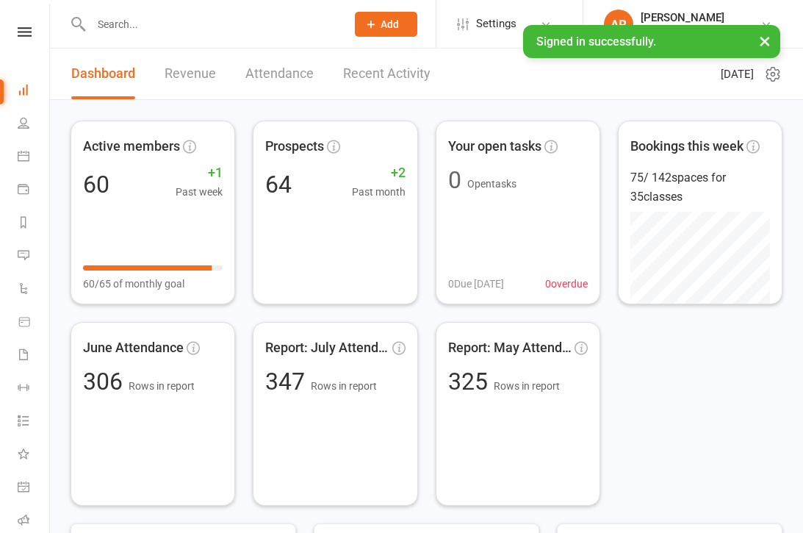
click at [408, 82] on link "Recent Activity" at bounding box center [386, 73] width 87 height 51
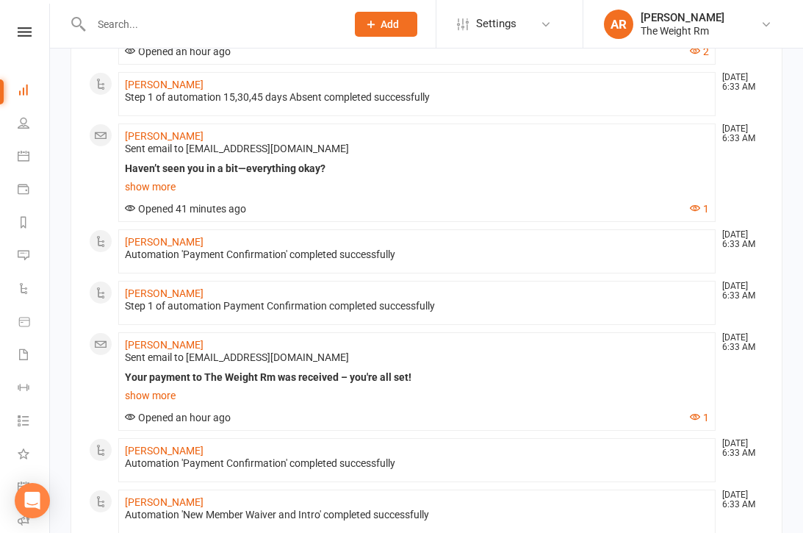
click at [35, 157] on link "Calendar" at bounding box center [34, 157] width 33 height 33
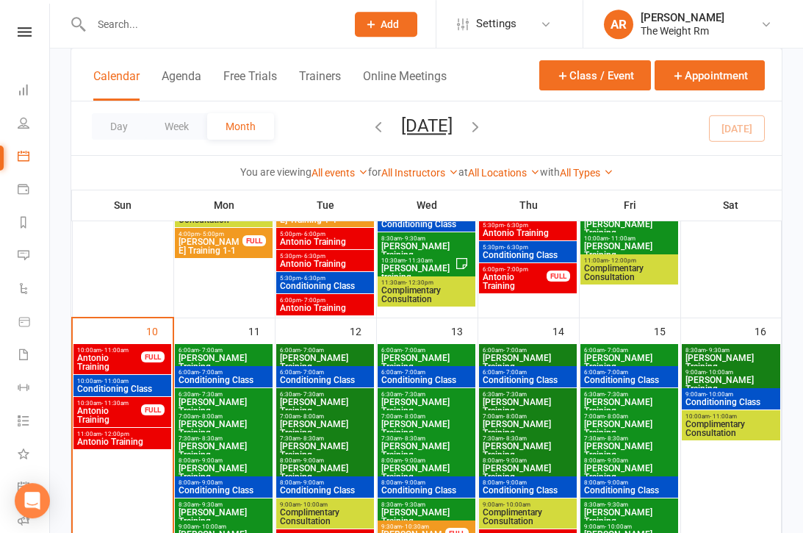
click at [121, 354] on span "Antonio Training" at bounding box center [108, 362] width 65 height 18
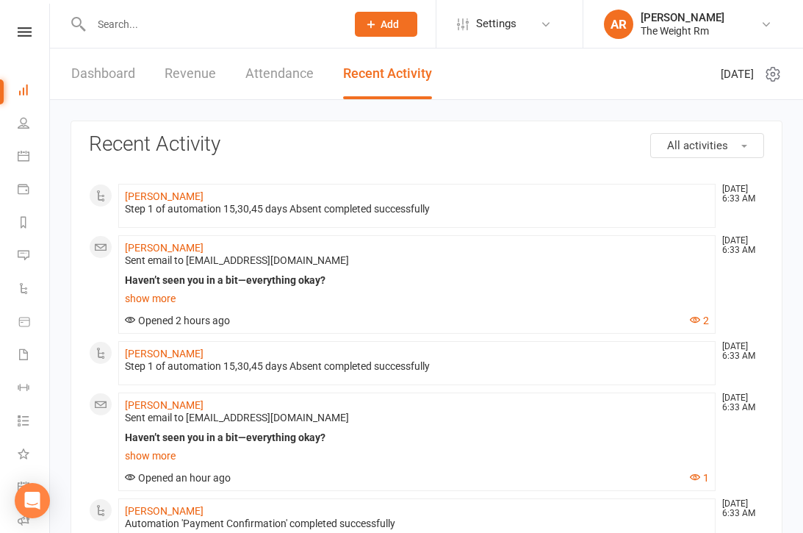
click at [29, 155] on icon at bounding box center [24, 156] width 12 height 12
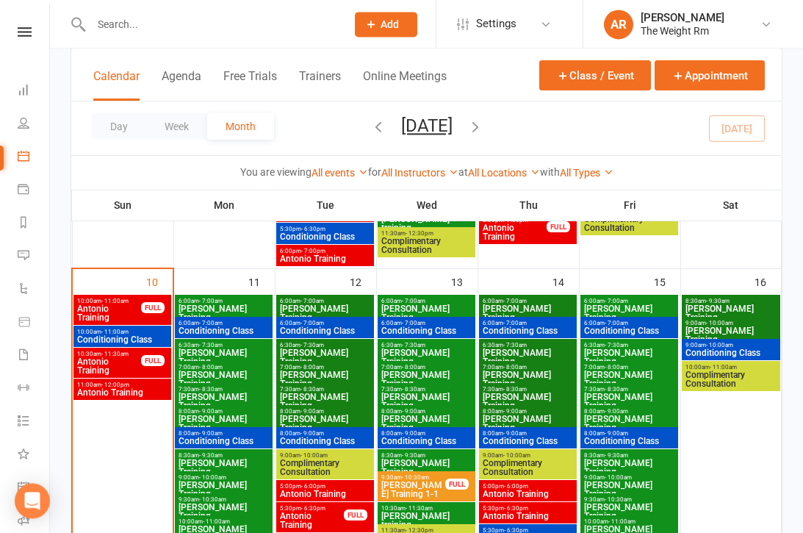
scroll to position [628, 0]
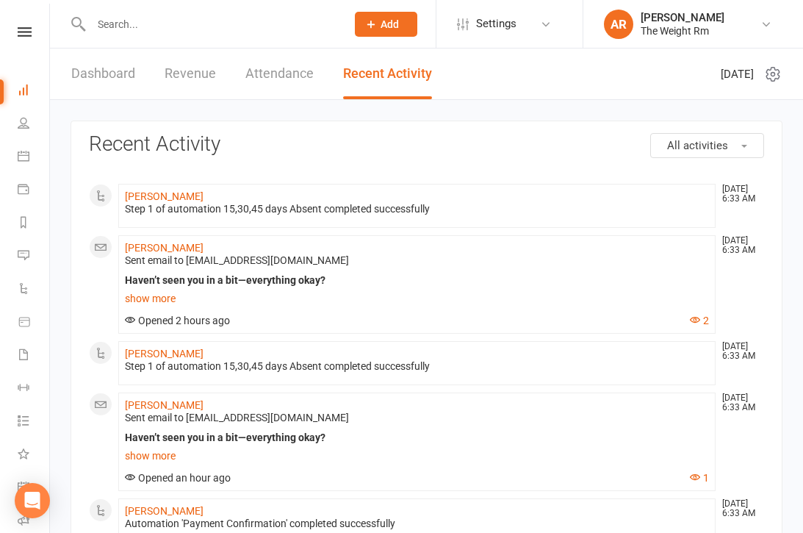
click at [18, 159] on icon at bounding box center [24, 156] width 12 height 12
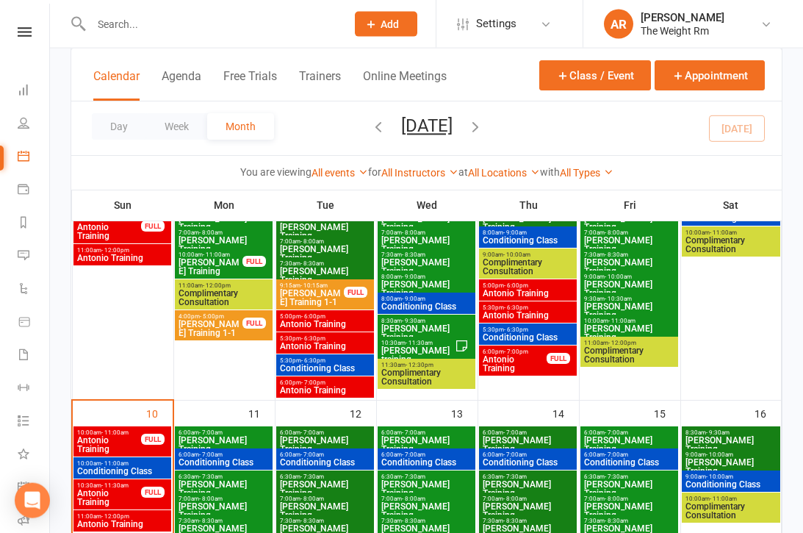
scroll to position [511, 0]
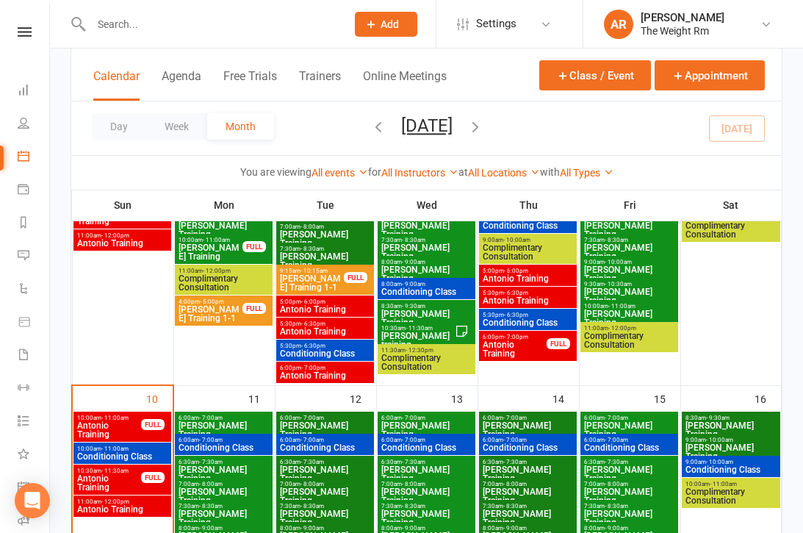
click at [116, 429] on span "Antonio Training" at bounding box center [108, 430] width 65 height 18
